Goal: Information Seeking & Learning: Learn about a topic

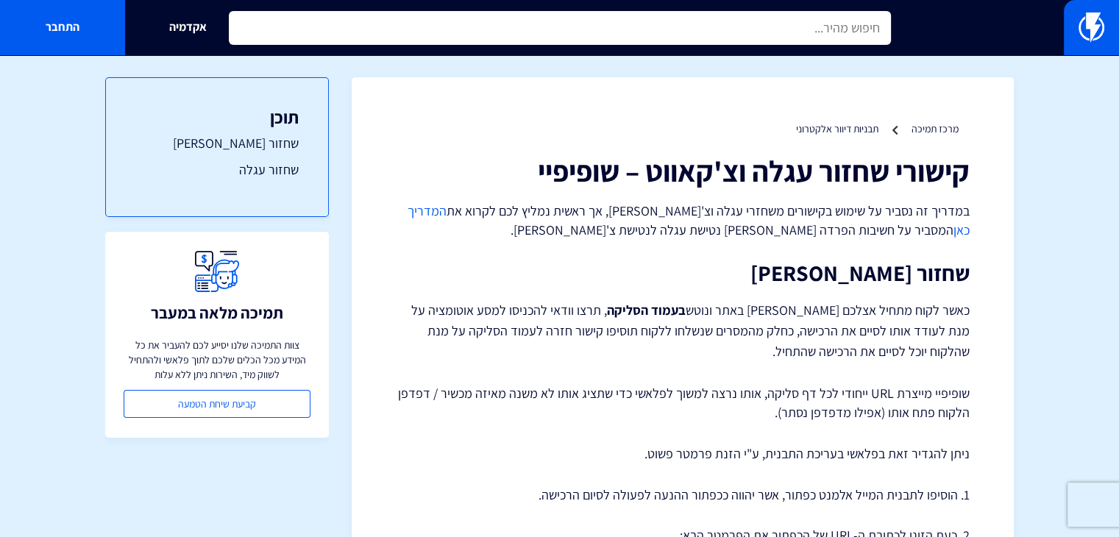
click at [738, 37] on input "text" at bounding box center [560, 28] width 662 height 34
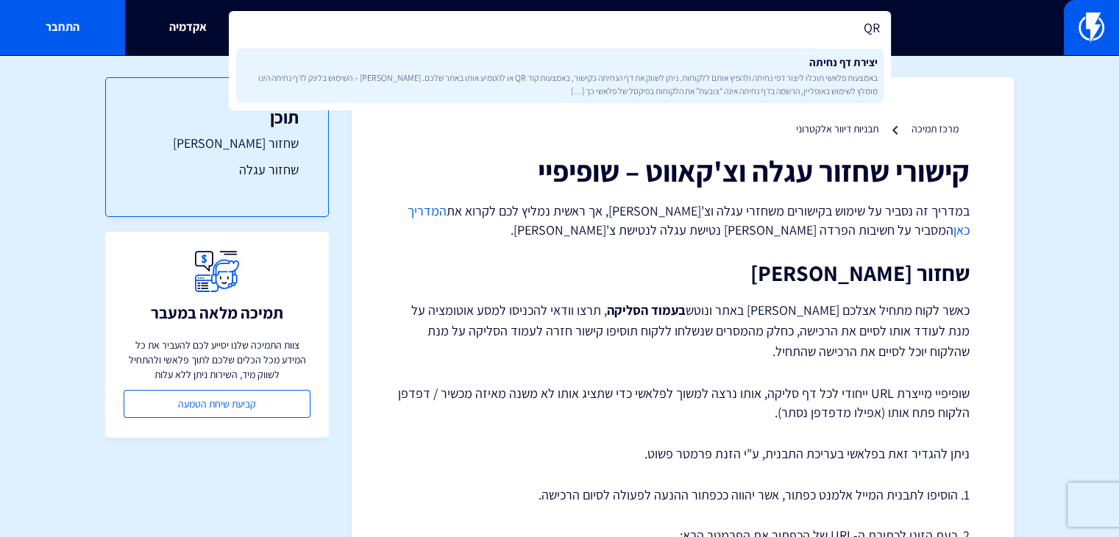
type input "QR"
click at [744, 59] on link "יצירת דף נחיתה באמצעות פלאשי תוכלו ליצור דפי נחיתה ולהפיץ אותם ללקוחות. ניתן לש…" at bounding box center [559, 76] width 647 height 54
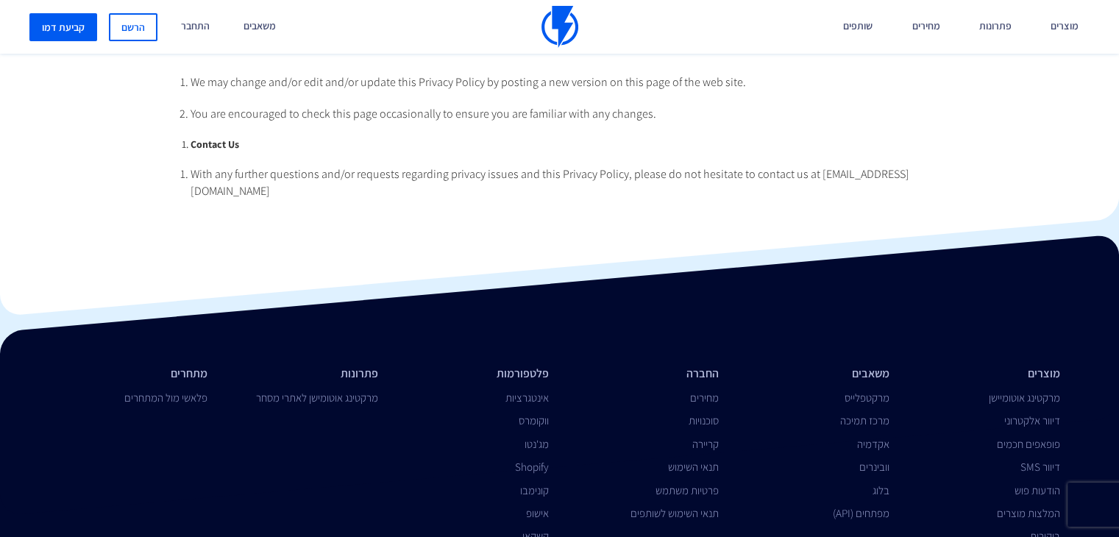
scroll to position [3563, 0]
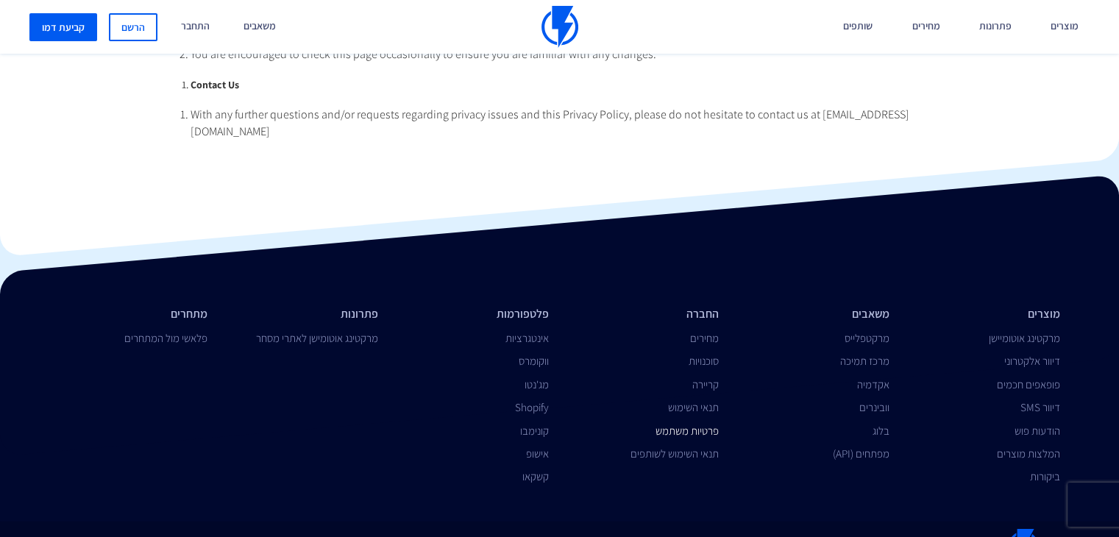
click at [688, 424] on link "פרטיות משתמש" at bounding box center [686, 431] width 63 height 14
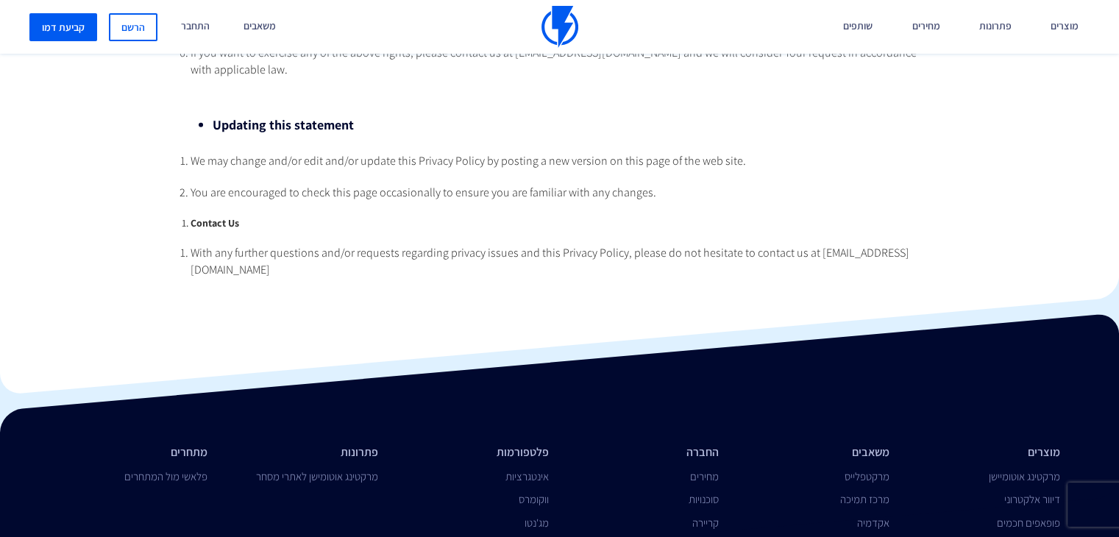
scroll to position [3563, 0]
